Goal: Obtain resource: Download file/media

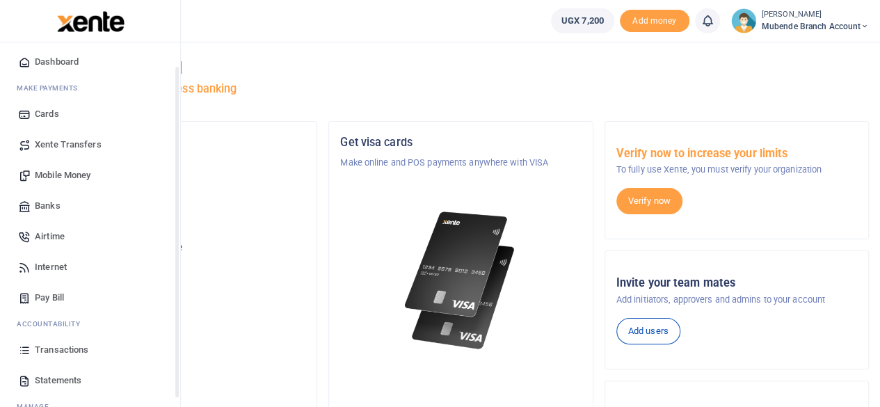
scroll to position [70, 0]
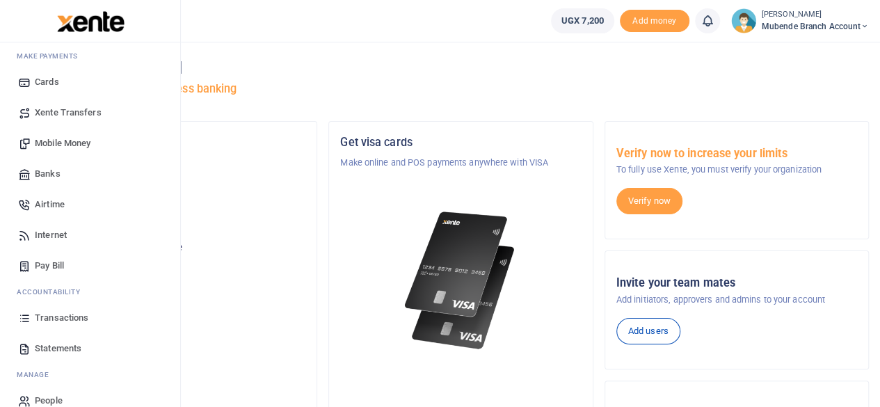
click at [54, 317] on span "Transactions" at bounding box center [62, 318] width 54 height 14
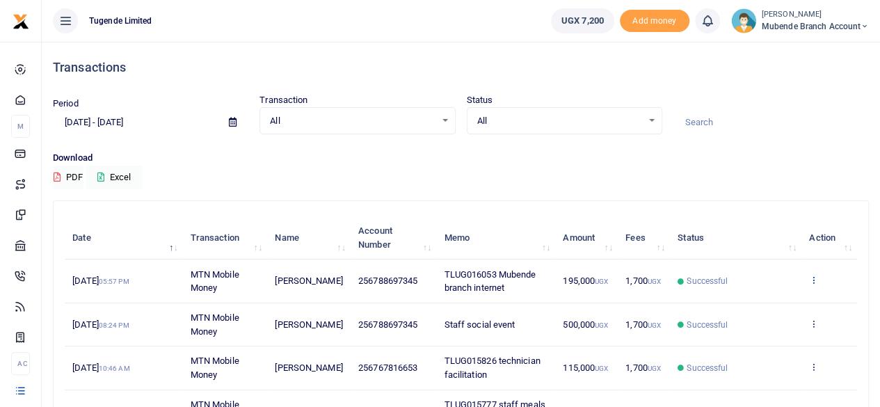
click at [810, 279] on icon at bounding box center [813, 280] width 9 height 10
click at [752, 303] on link "View details" at bounding box center [764, 303] width 110 height 19
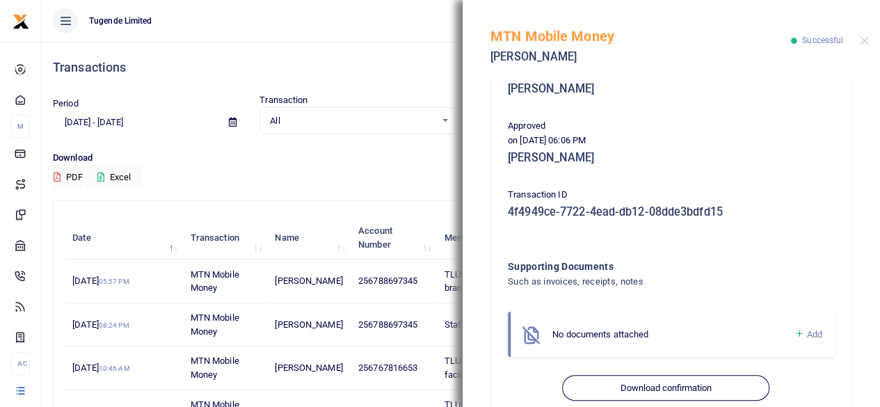
scroll to position [332, 0]
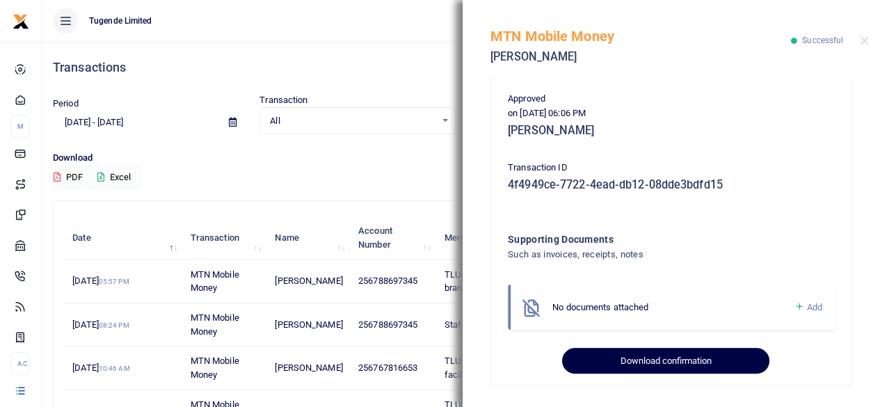
click at [642, 365] on button "Download confirmation" at bounding box center [665, 361] width 207 height 26
